Goal: Navigation & Orientation: Understand site structure

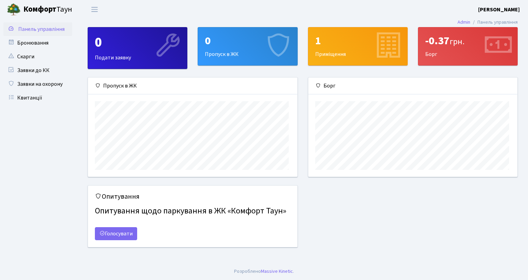
scroll to position [99, 208]
click at [338, 215] on div "Опитування Опитування щодо паркування в ЖК «Комфорт Таун» Голосувати" at bounding box center [302, 221] width 440 height 70
click at [33, 44] on link "Бронювання" at bounding box center [37, 43] width 69 height 14
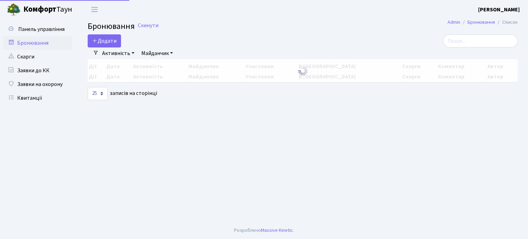
select select "25"
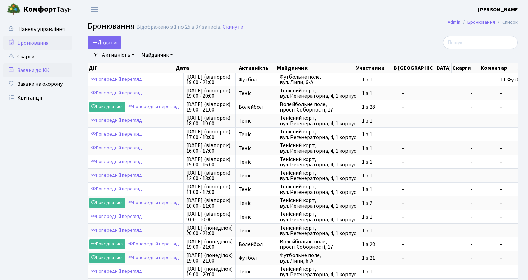
click at [38, 73] on link "Заявки до КК" at bounding box center [37, 71] width 69 height 14
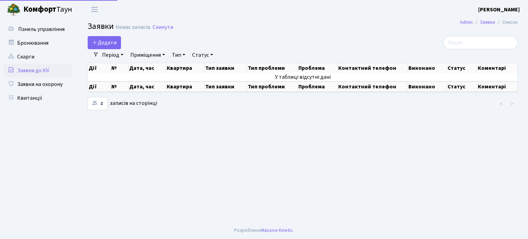
select select "25"
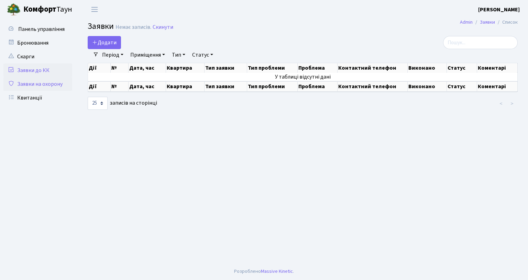
click at [37, 82] on link "Заявки на охорону" at bounding box center [37, 84] width 69 height 14
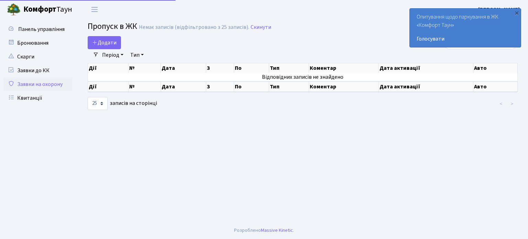
select select "25"
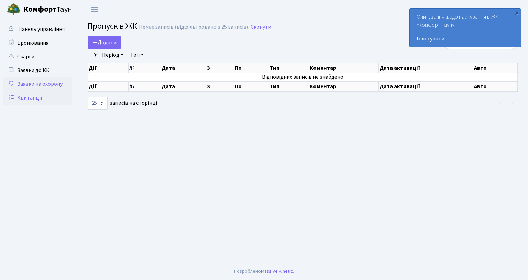
click at [33, 93] on link "Квитанції" at bounding box center [37, 98] width 69 height 14
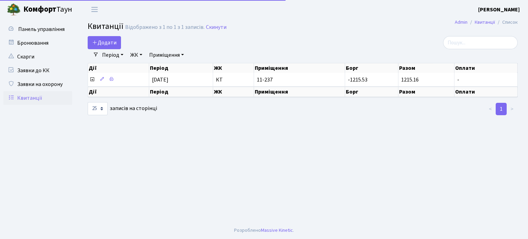
select select "25"
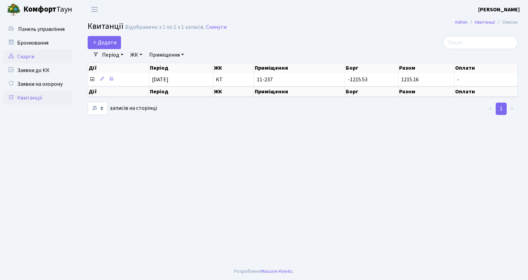
click at [29, 57] on link "Скарги" at bounding box center [37, 57] width 69 height 14
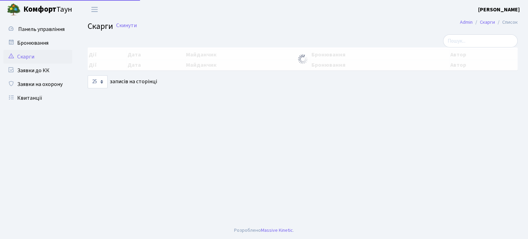
select select "25"
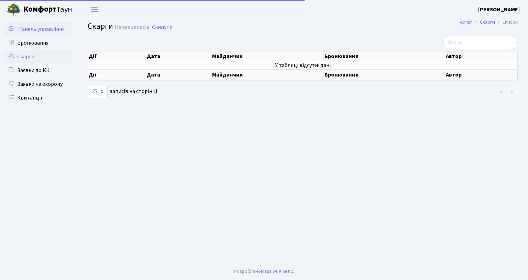
click at [33, 33] on link "Панель управління" at bounding box center [37, 29] width 69 height 14
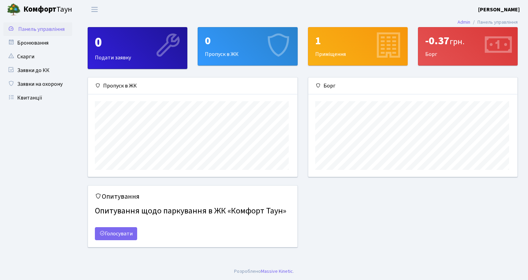
scroll to position [99, 208]
